Goal: Task Accomplishment & Management: Use online tool/utility

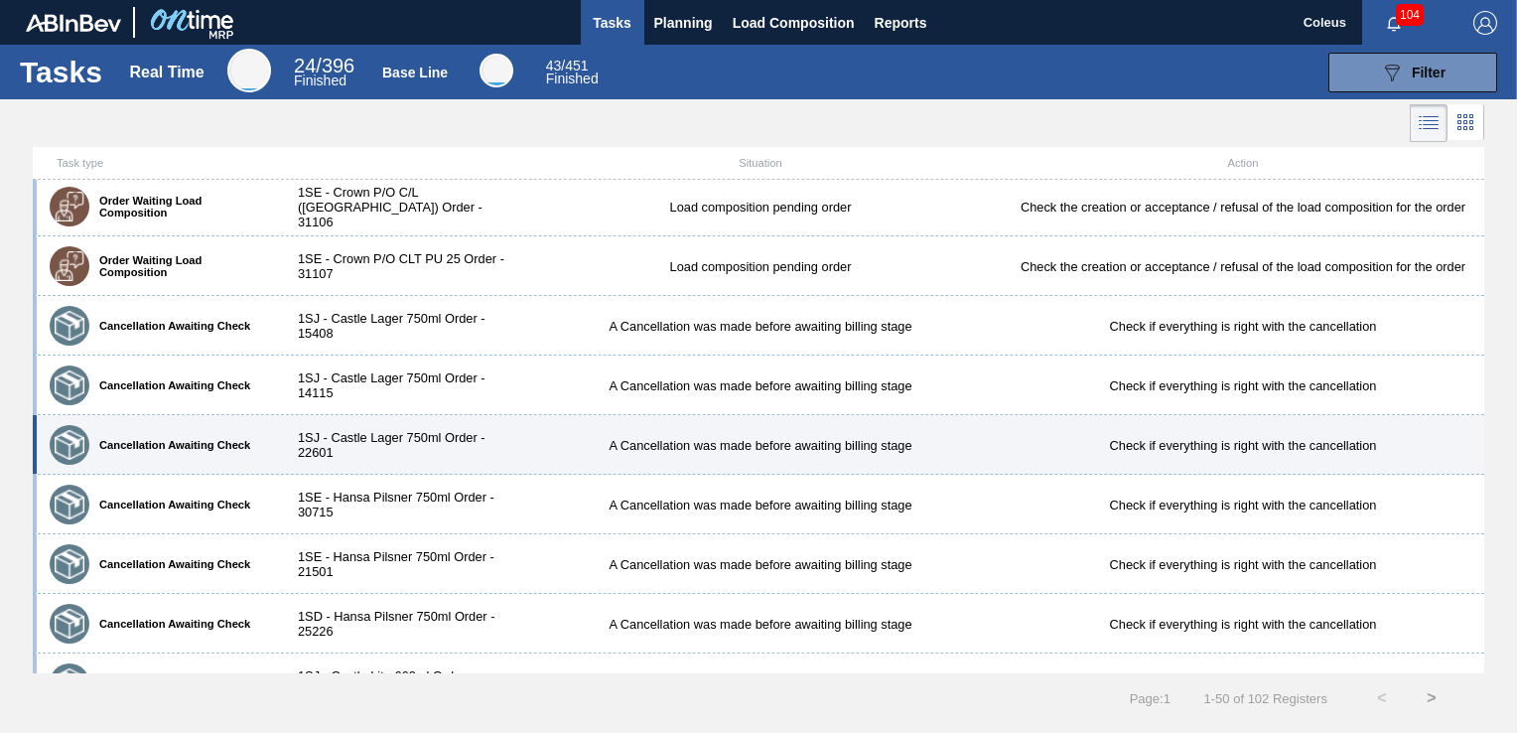
scroll to position [897, 0]
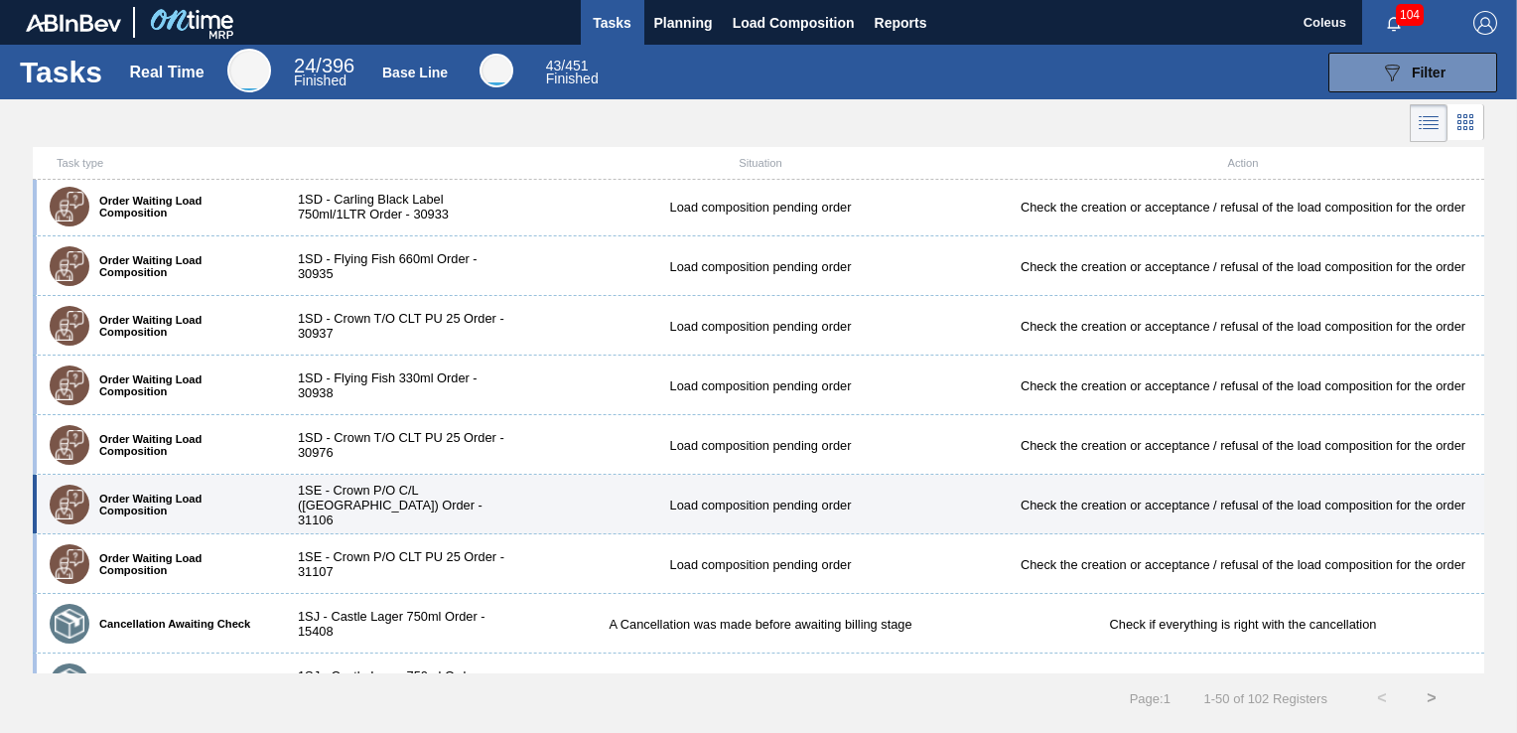
click at [369, 518] on div "Order Waiting Load Composition 1SE - Crown P/O C/L ([GEOGRAPHIC_DATA]) Order - …" at bounding box center [759, 505] width 1452 height 60
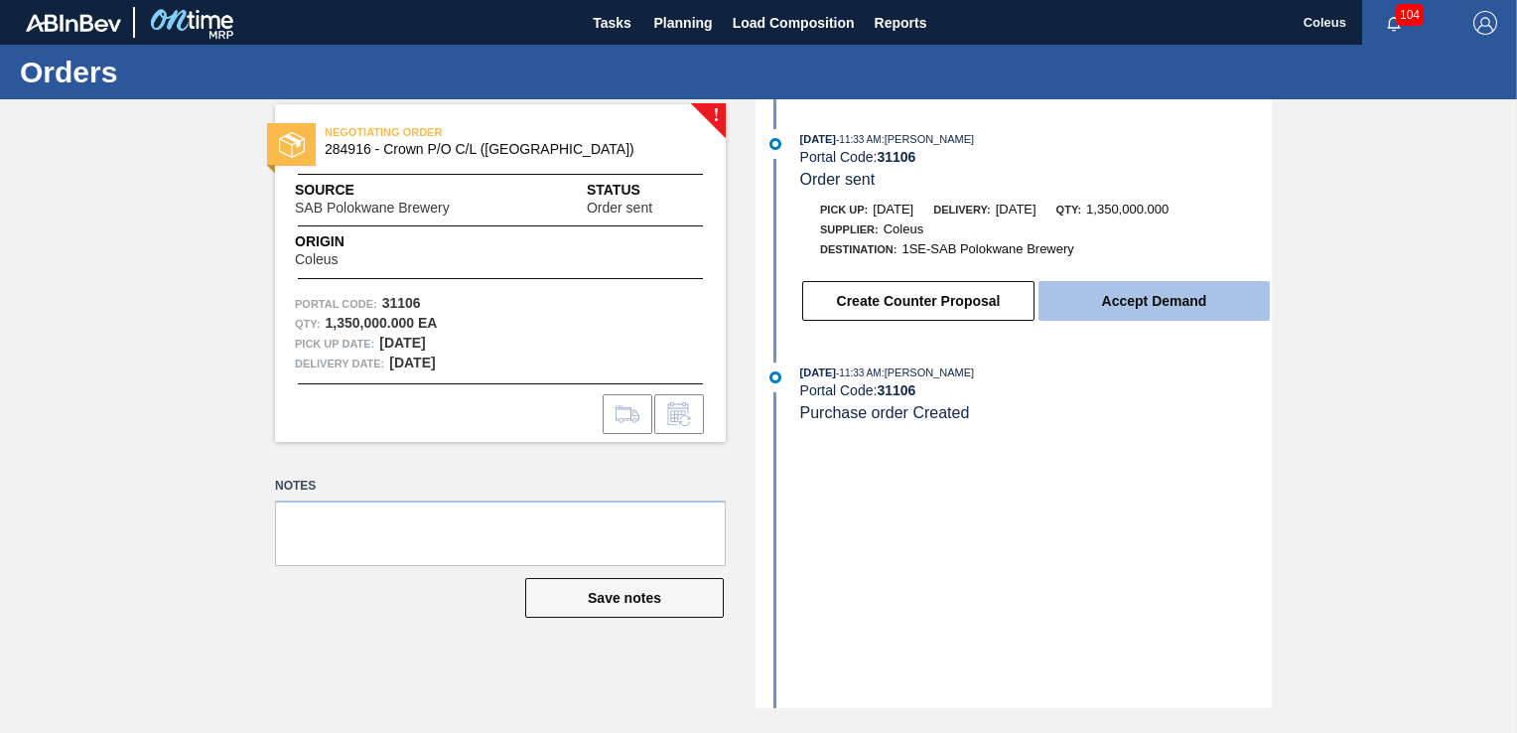
click at [1133, 307] on button "Accept Demand" at bounding box center [1154, 301] width 231 height 40
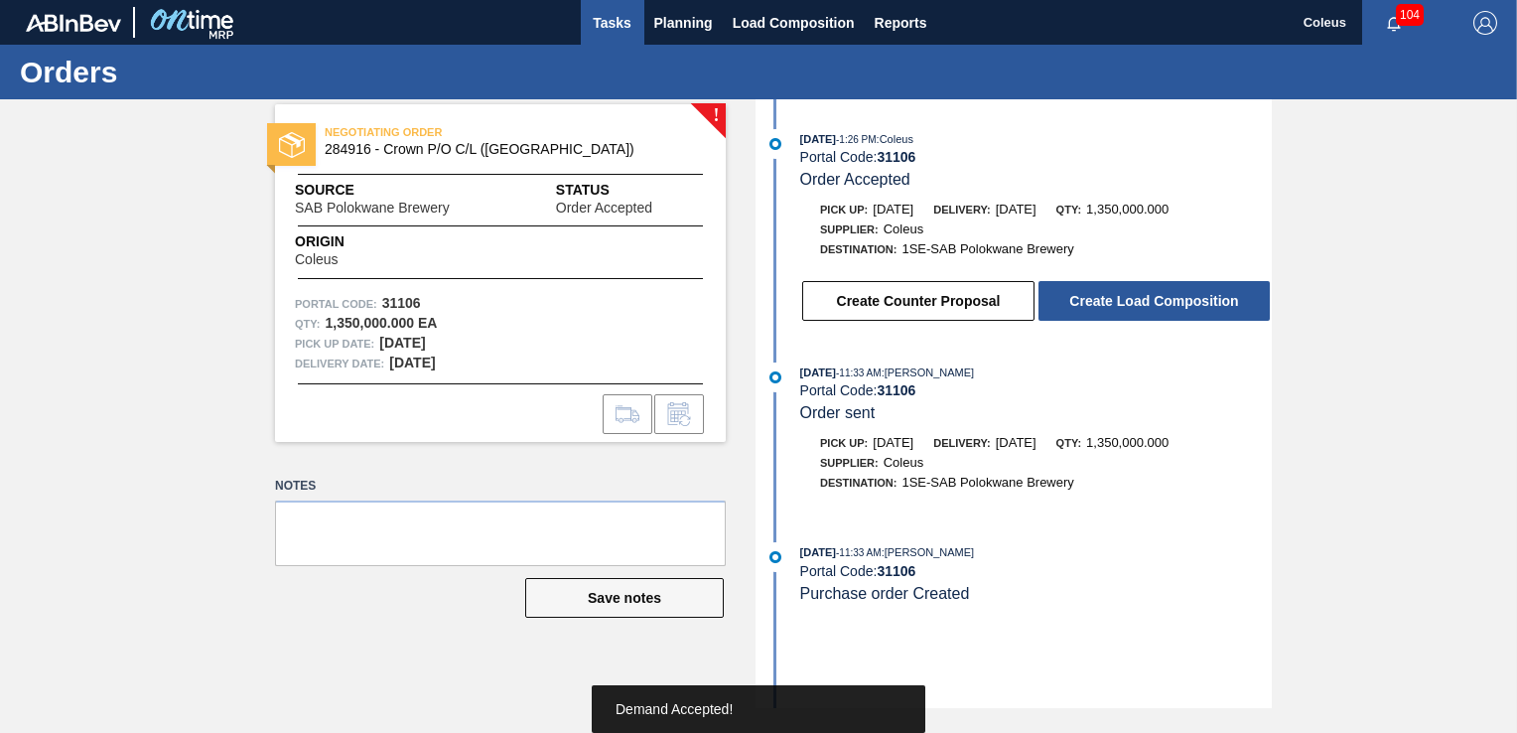
click at [606, 22] on span "Tasks" at bounding box center [613, 23] width 44 height 24
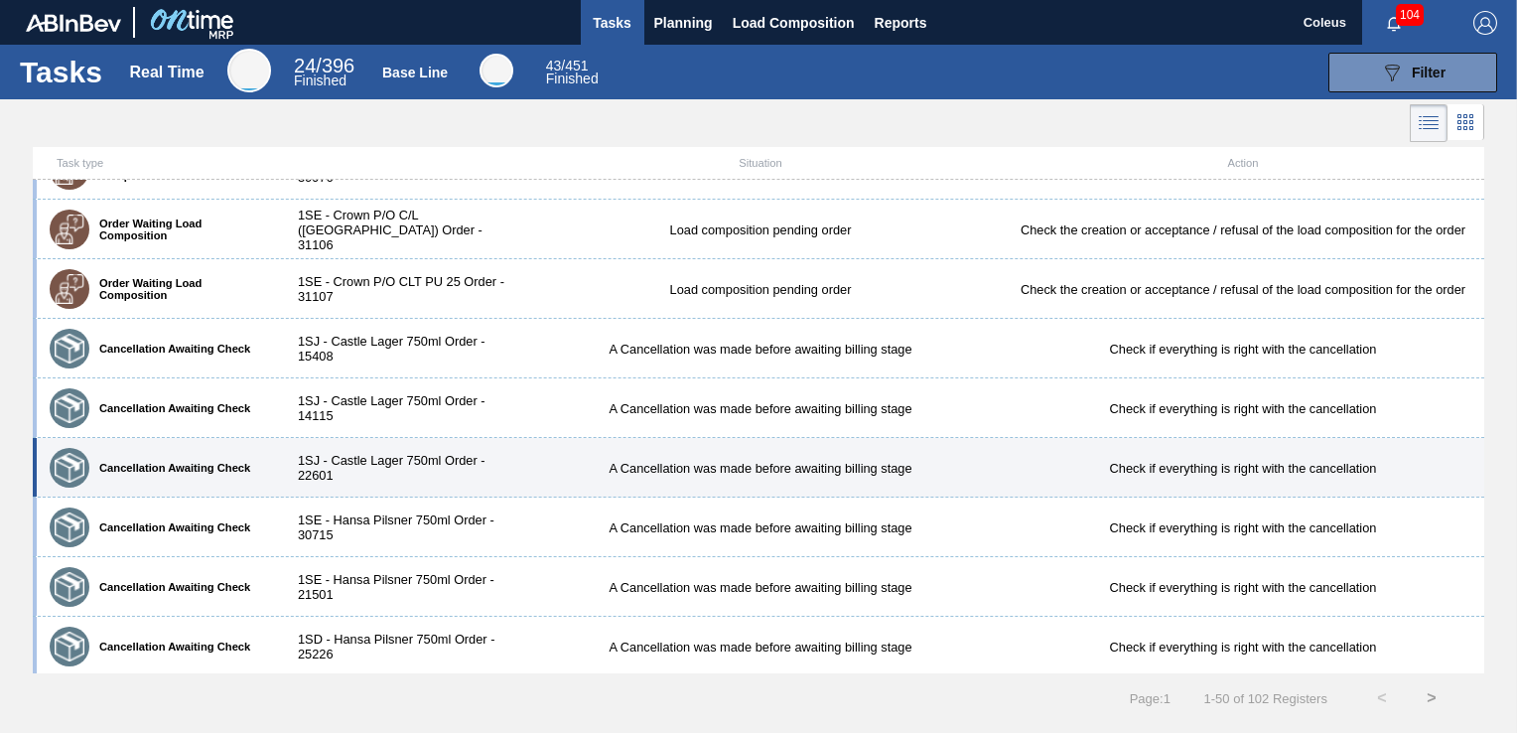
scroll to position [1192, 0]
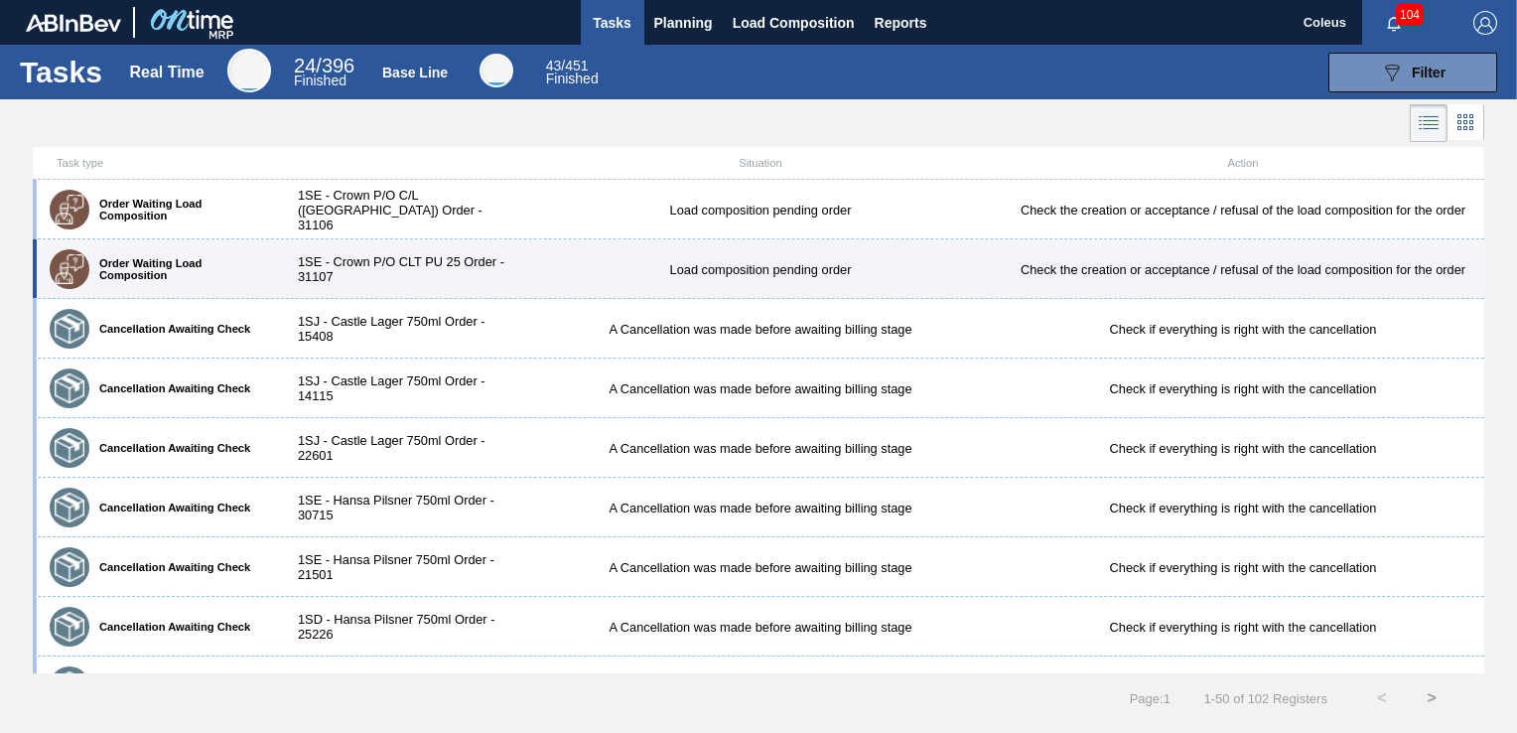
click at [437, 268] on div "1SE - Crown P/O CLT PU 25 Order - 31107" at bounding box center [398, 269] width 241 height 30
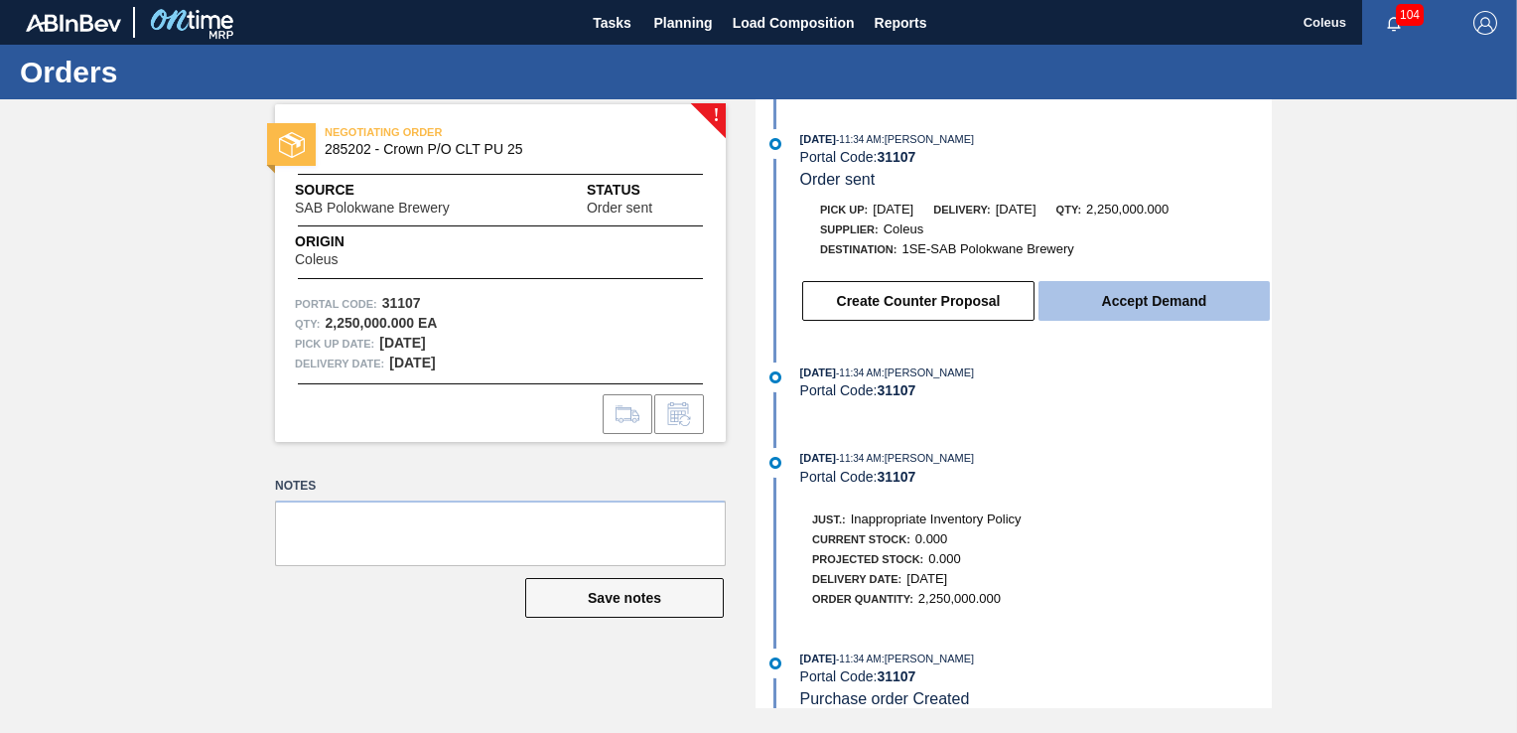
click at [1133, 317] on button "Accept Demand" at bounding box center [1154, 301] width 231 height 40
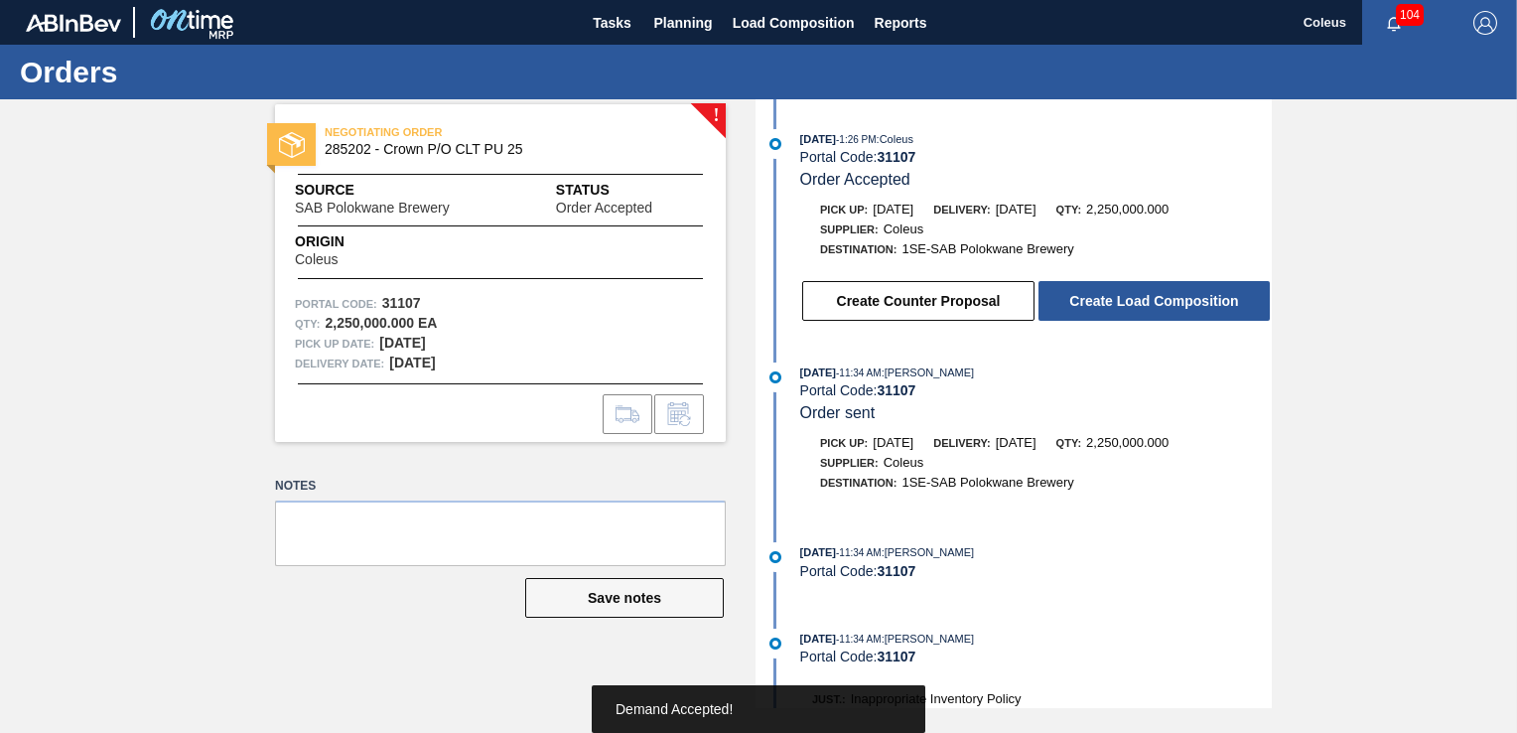
click at [1133, 317] on button "Create Load Composition" at bounding box center [1154, 301] width 231 height 40
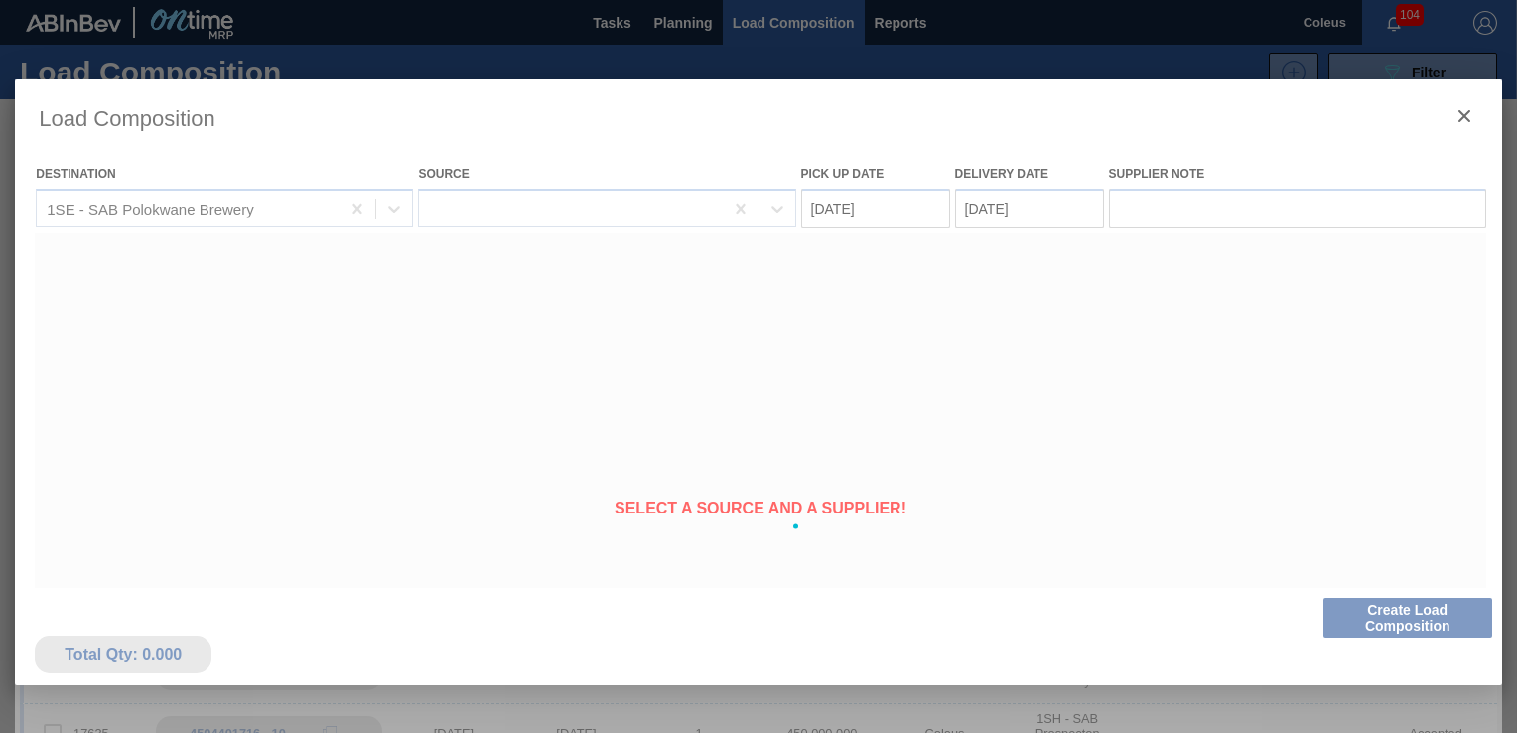
type Date "[DATE]"
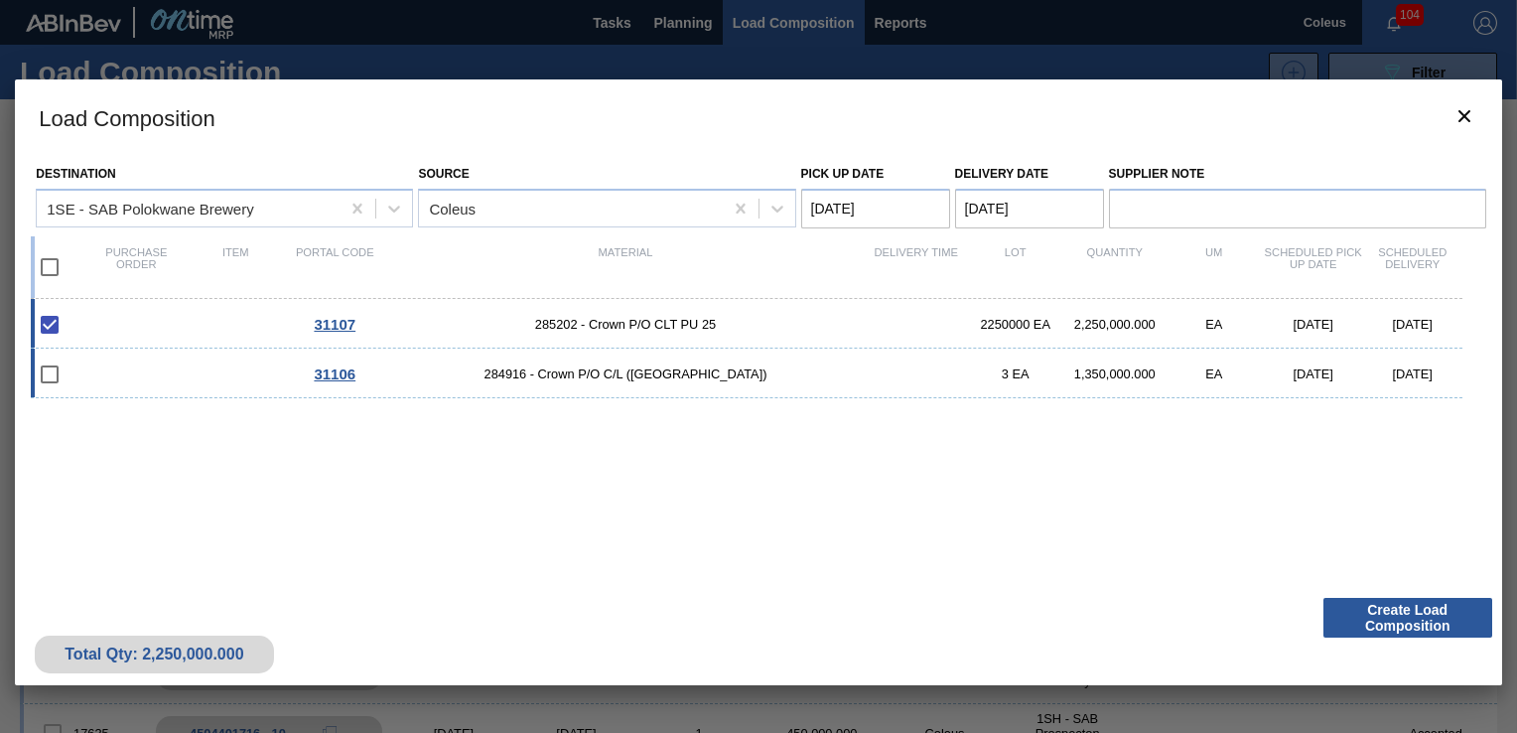
click at [47, 375] on input "checkbox" at bounding box center [50, 375] width 42 height 42
checkbox input "false"
click at [999, 214] on Date "[DATE]" at bounding box center [1029, 209] width 149 height 40
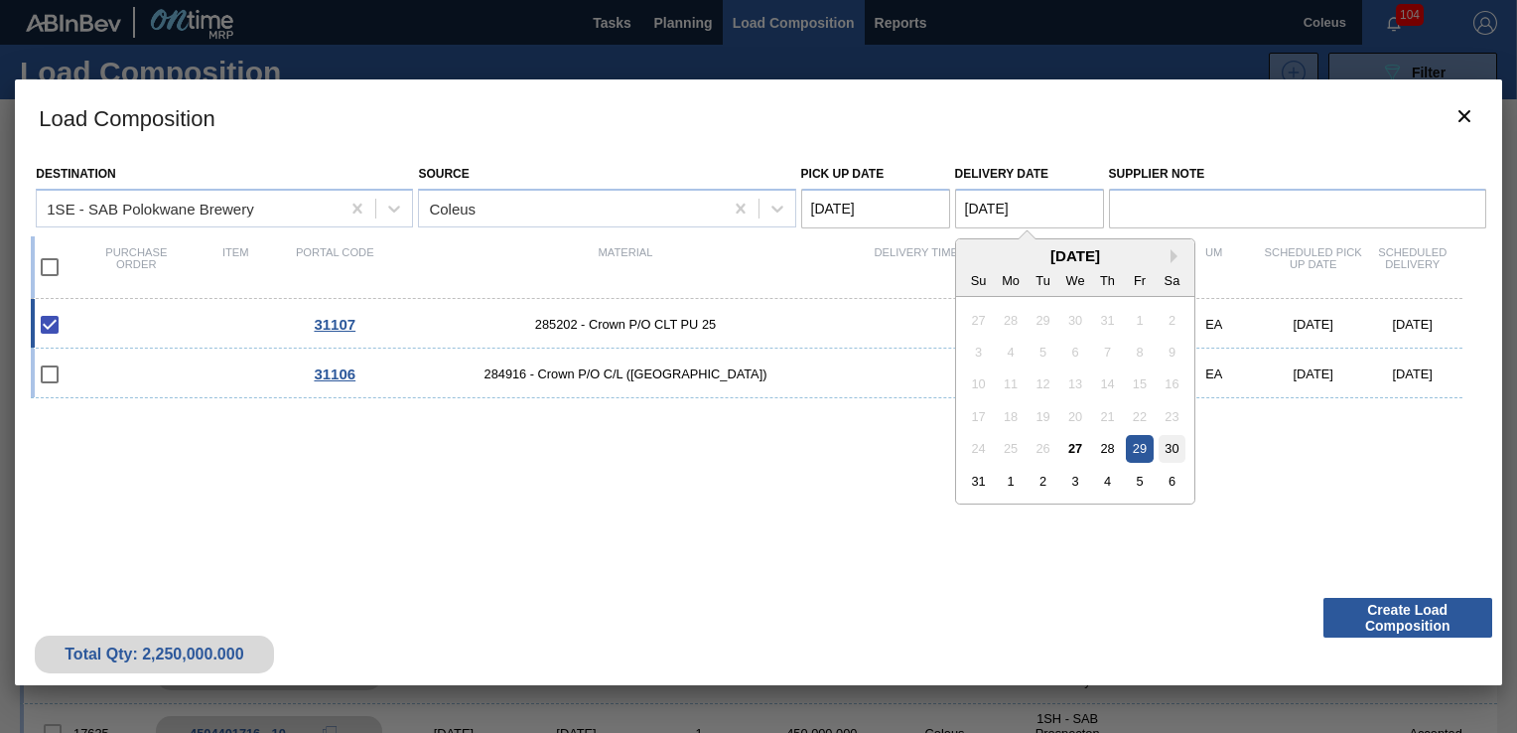
click at [1163, 443] on div "30" at bounding box center [1171, 448] width 27 height 27
type Date "[DATE]"
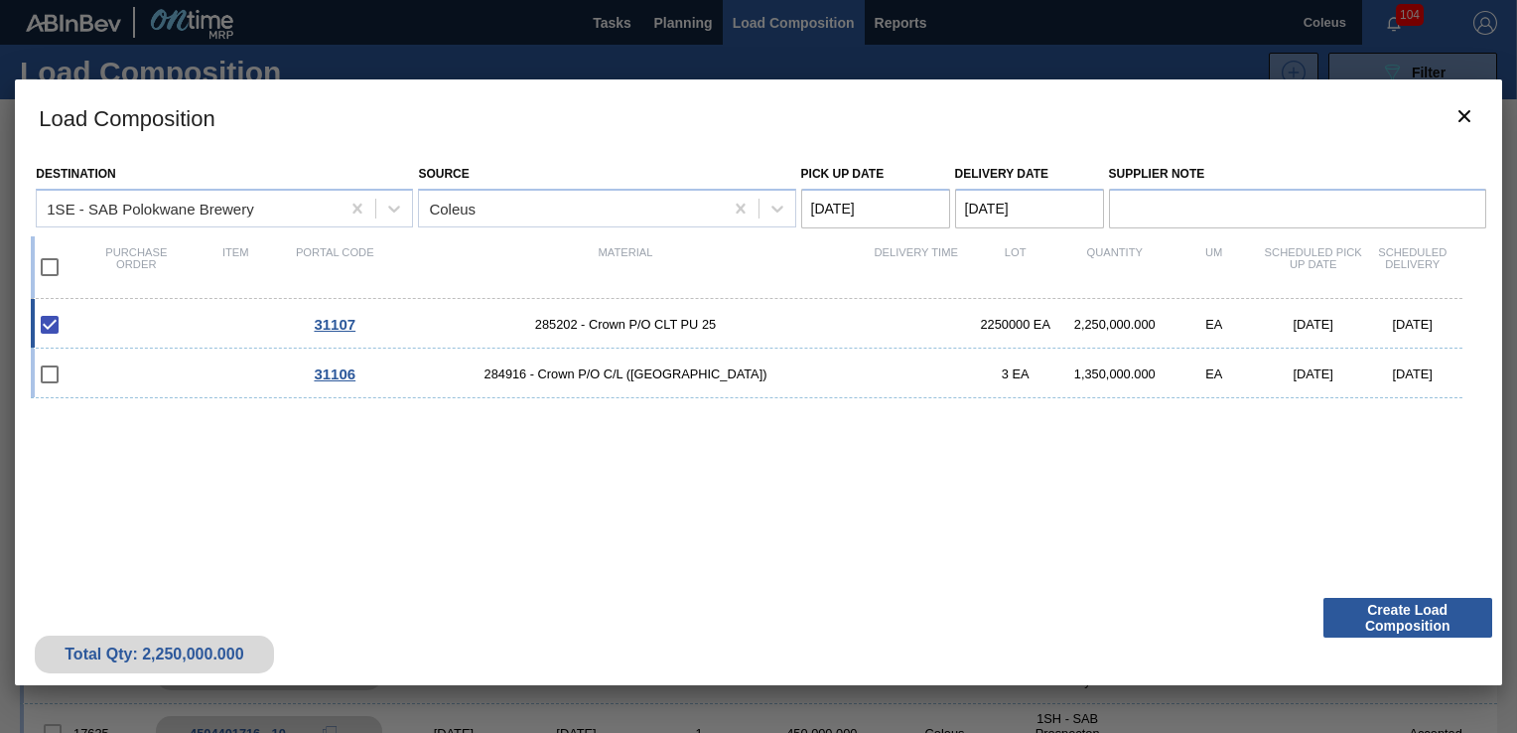
click at [922, 212] on Date "[DATE]" at bounding box center [875, 209] width 149 height 40
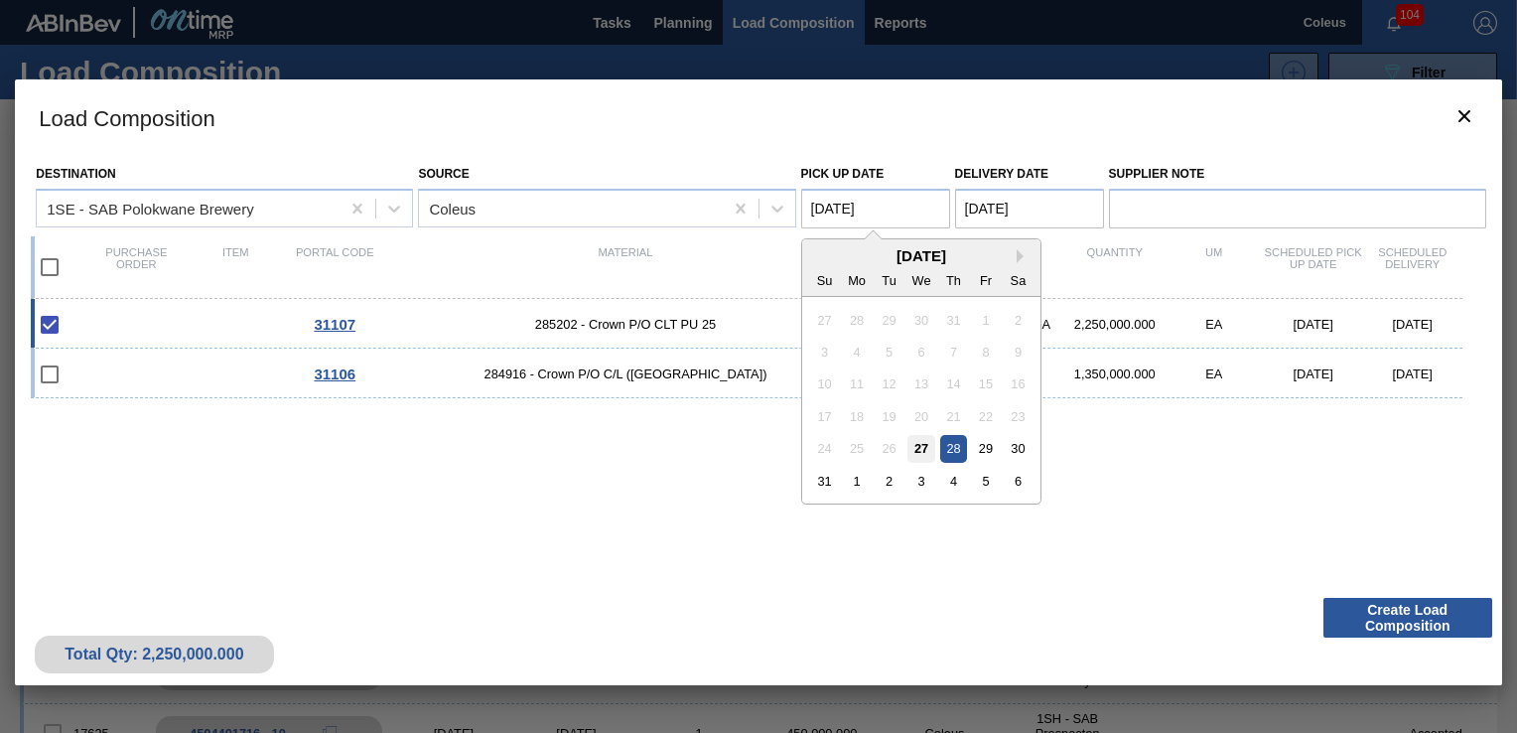
click at [913, 443] on div "27" at bounding box center [921, 448] width 27 height 27
type Date "[DATE]"
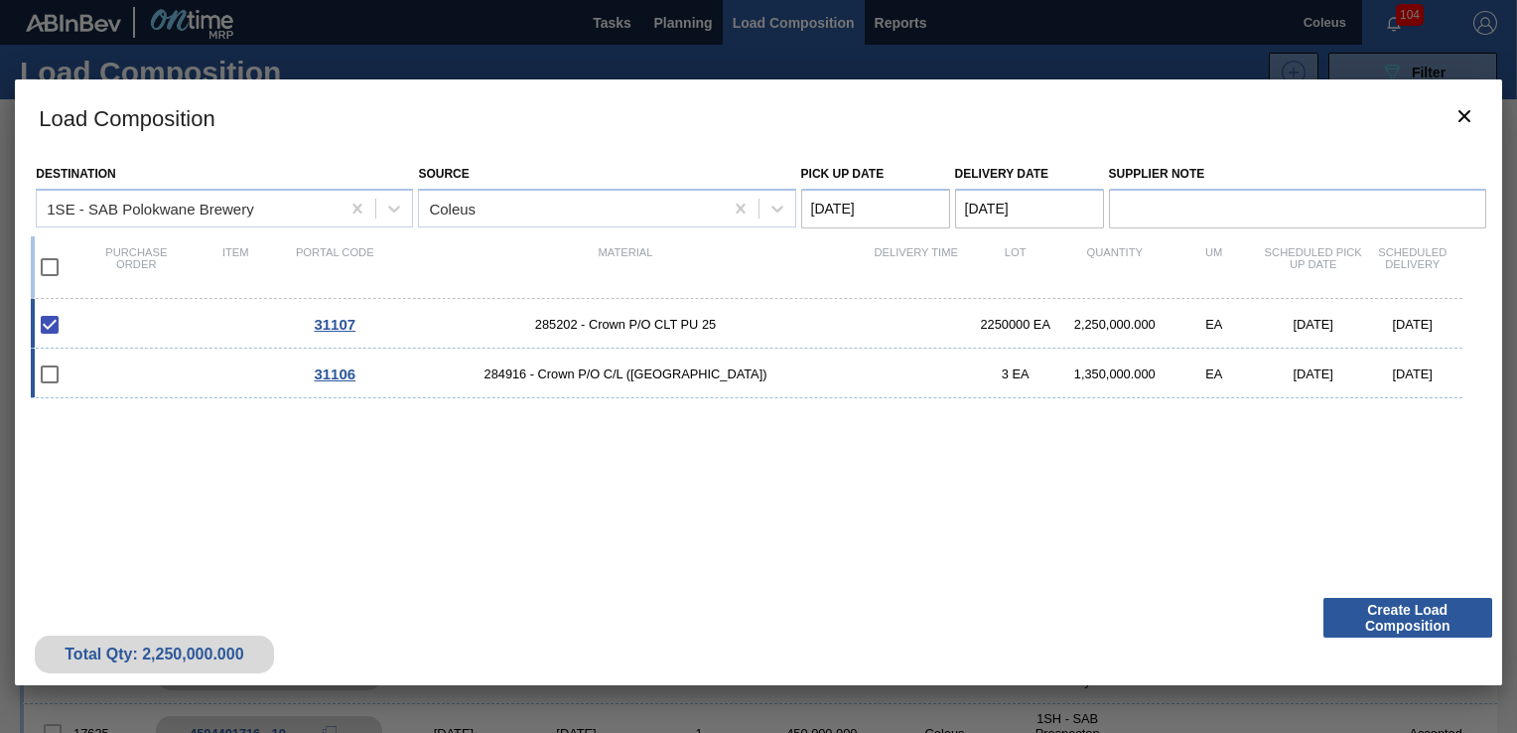
click at [52, 380] on input "checkbox" at bounding box center [50, 375] width 42 height 42
checkbox input "false"
type Date "[DATE]"
click at [56, 256] on input "checkbox" at bounding box center [50, 267] width 42 height 42
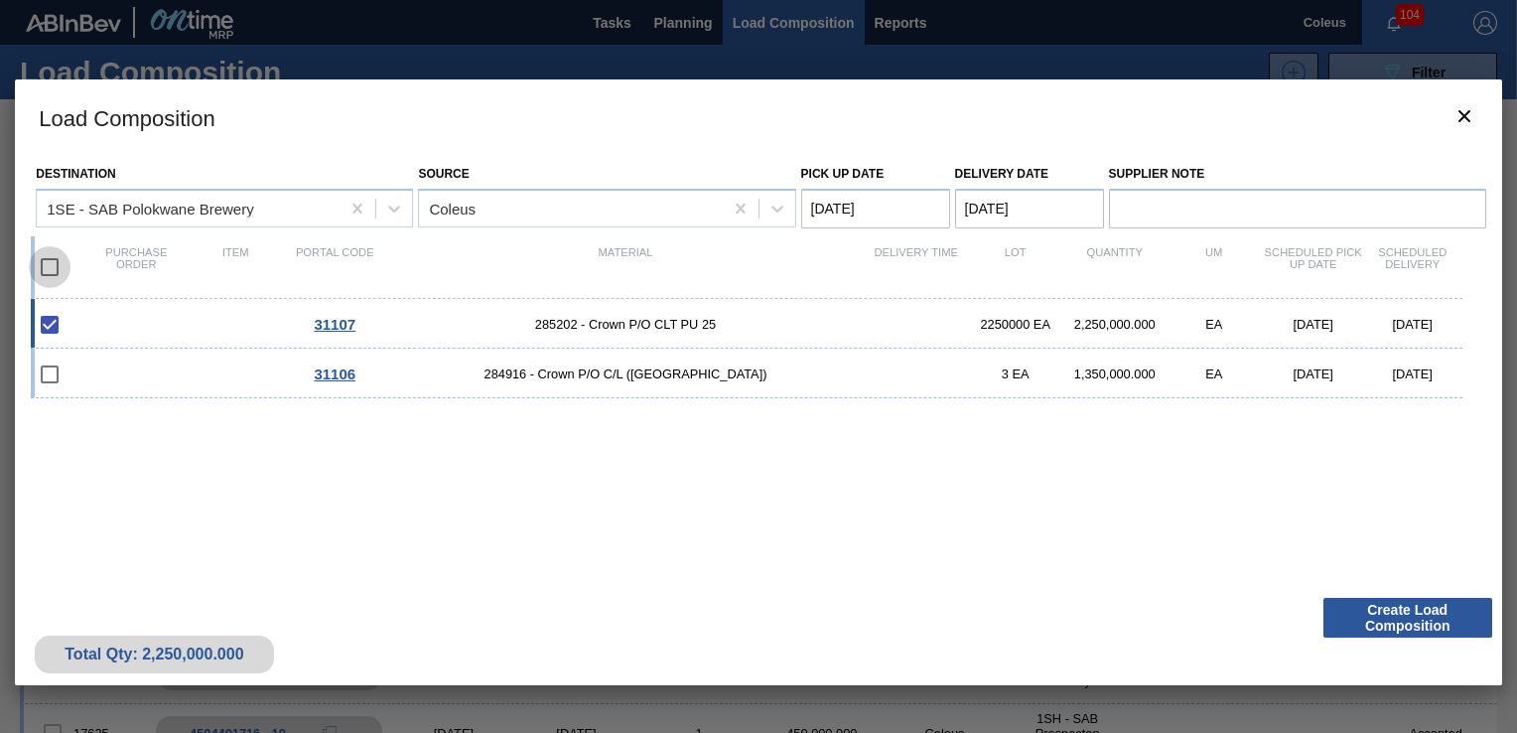
checkbox input "true"
click at [1388, 624] on button "Create Load Composition" at bounding box center [1408, 618] width 169 height 40
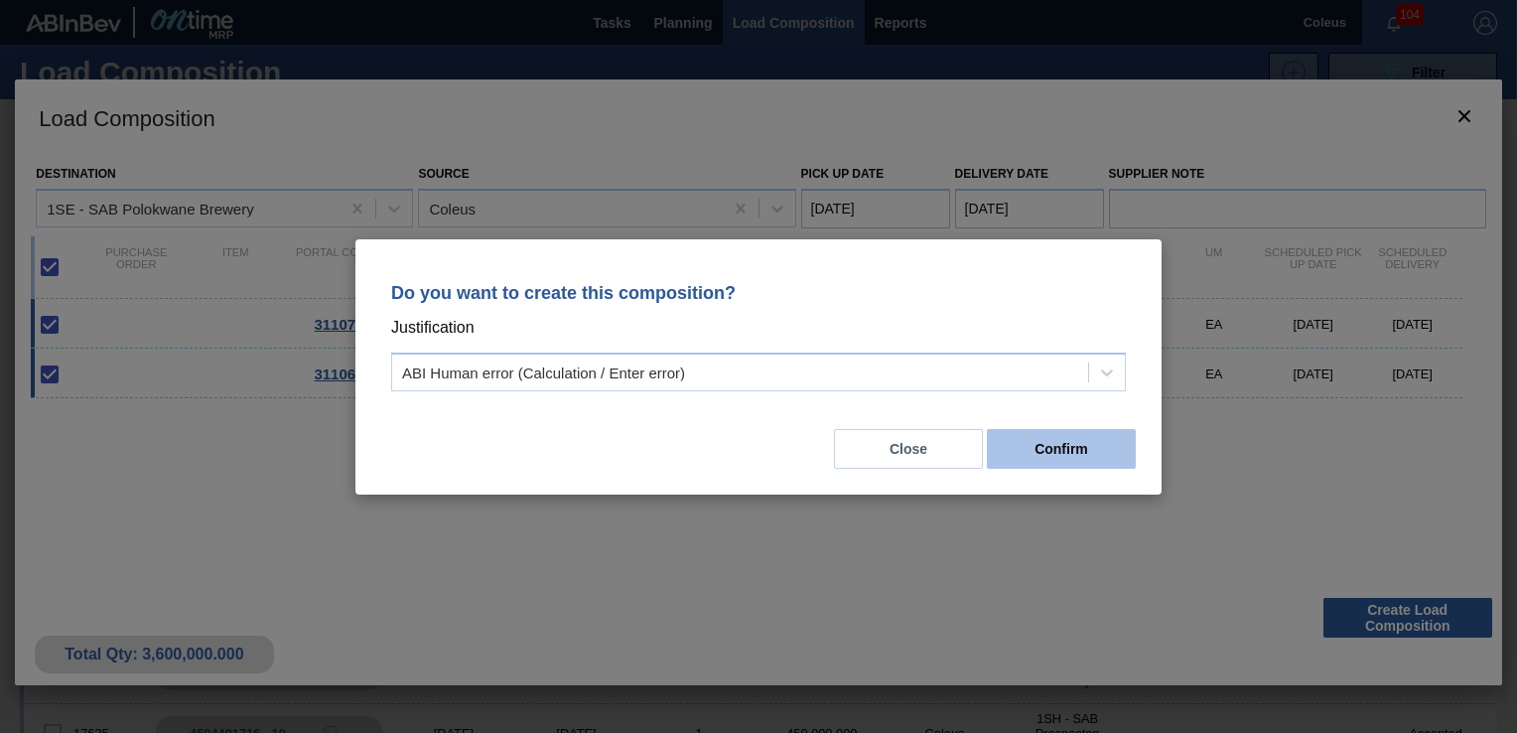
click at [1017, 454] on button "Confirm" at bounding box center [1061, 449] width 149 height 40
